Goal: Task Accomplishment & Management: Manage account settings

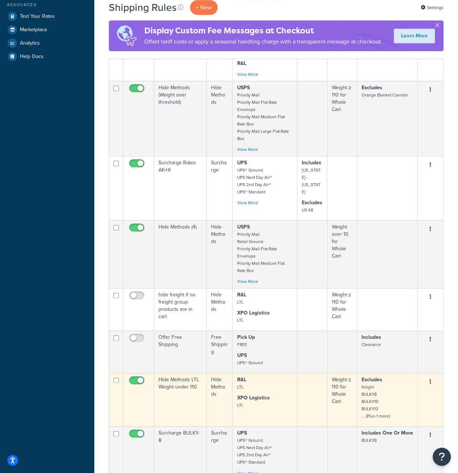
scroll to position [399, 0]
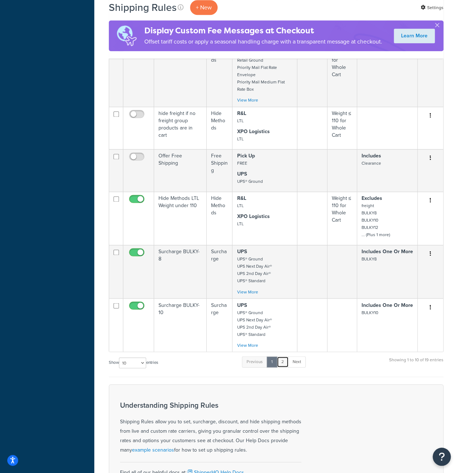
click at [285, 356] on link "2" at bounding box center [283, 361] width 12 height 11
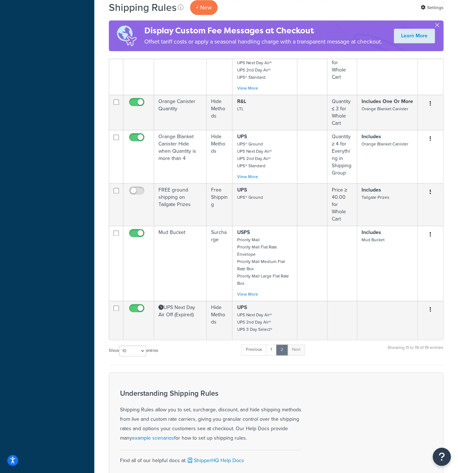
scroll to position [254, 0]
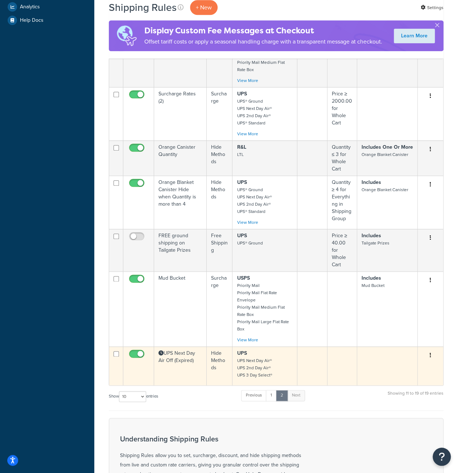
click at [192, 347] on td "UPS Next Day Air Off (Expired)" at bounding box center [180, 366] width 53 height 39
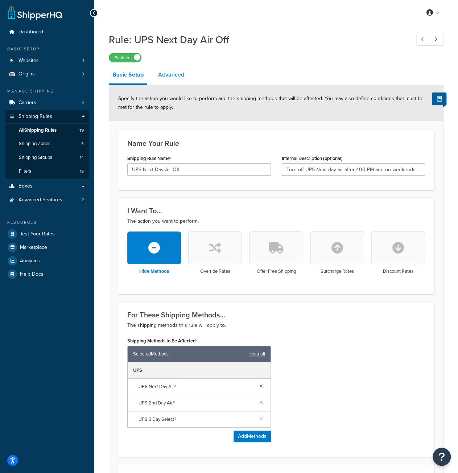
click at [172, 78] on link "Advanced" at bounding box center [171, 74] width 33 height 17
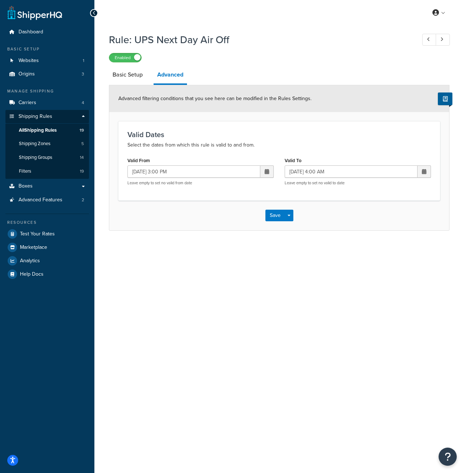
click at [268, 170] on span at bounding box center [267, 171] width 4 height 5
click at [218, 228] on td "14" at bounding box center [216, 229] width 12 height 11
type input "10/14/2025 3:00 PM"
click at [426, 172] on span at bounding box center [423, 171] width 13 height 12
click at [387, 229] on td "15" at bounding box center [385, 229] width 12 height 11
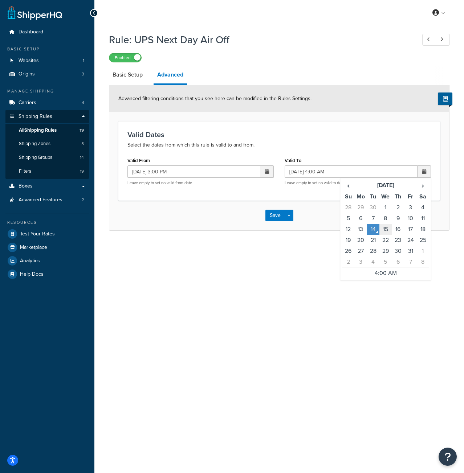
type input "10/15/2025 4:00 AM"
click at [288, 230] on div "Rule: UPS Next Day Air Off Enabled Basic Setup Advanced Advanced filtering cond…" at bounding box center [278, 139] width 369 height 220
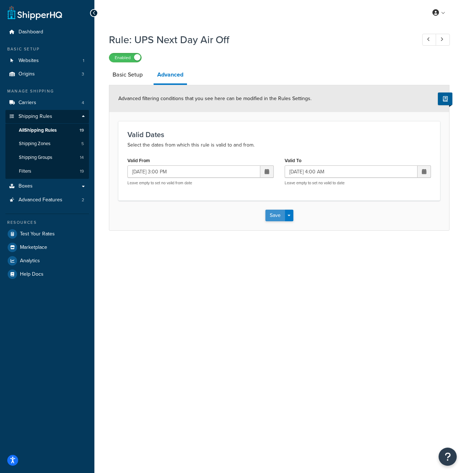
click at [281, 217] on button "Save" at bounding box center [275, 216] width 20 height 12
